Goal: Register for event/course: Register for event/course

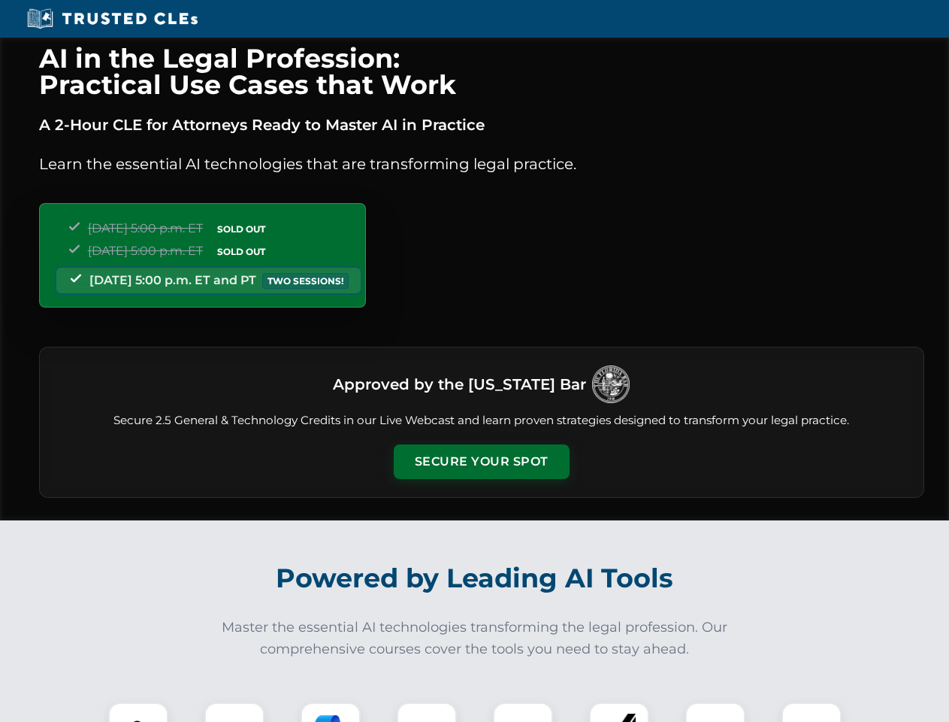
click at [481, 462] on button "Secure Your Spot" at bounding box center [482, 461] width 176 height 35
click at [138, 712] on img at bounding box center [139, 732] width 44 height 44
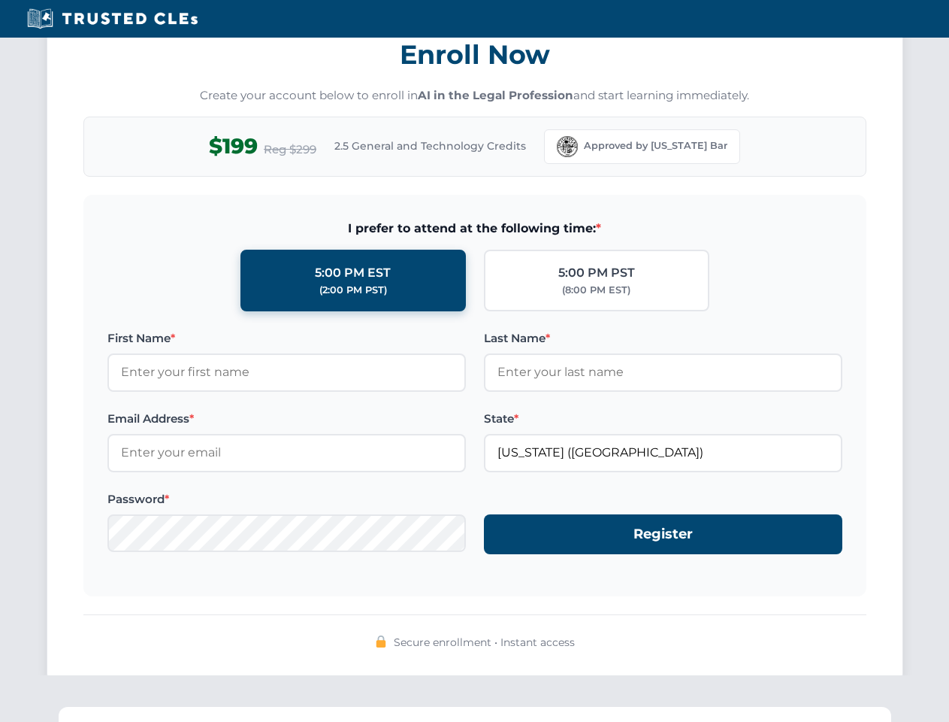
scroll to position [1476, 0]
